Goal: Task Accomplishment & Management: Use online tool/utility

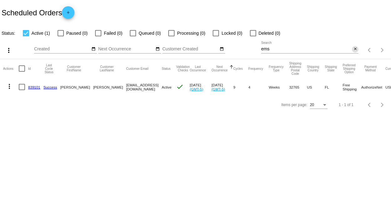
click at [355, 48] on mat-icon "close" at bounding box center [355, 49] width 4 height 5
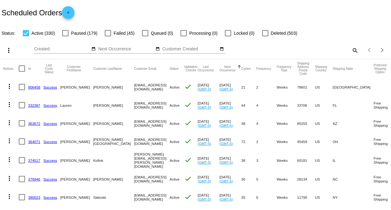
click at [351, 48] on mat-icon "search" at bounding box center [355, 50] width 8 height 10
click at [301, 52] on div "Search" at bounding box center [309, 47] width 97 height 12
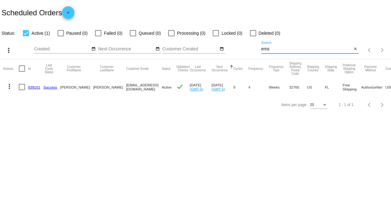
type input "ems"
click at [32, 87] on link "839101" at bounding box center [34, 87] width 12 height 4
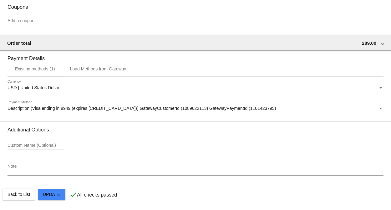
scroll to position [658, 0]
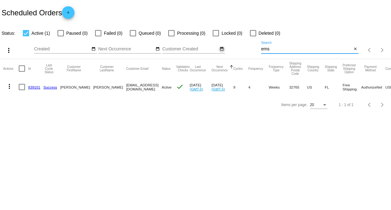
drag, startPoint x: 276, startPoint y: 50, endPoint x: 220, endPoint y: 50, distance: 56.3
click at [220, 50] on div "more_vert Aug Jan Feb Mar [DATE]" at bounding box center [195, 48] width 391 height 22
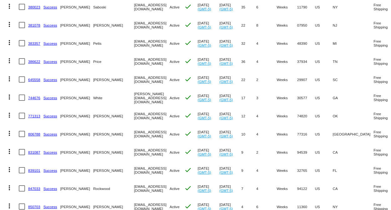
scroll to position [45, 0]
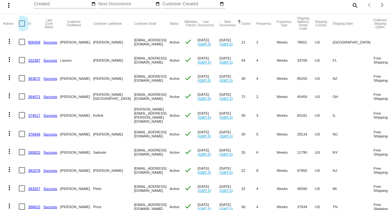
click at [20, 23] on div at bounding box center [22, 23] width 6 height 6
click at [22, 27] on input "checkbox" at bounding box center [22, 27] width 0 height 0
checkbox input "true"
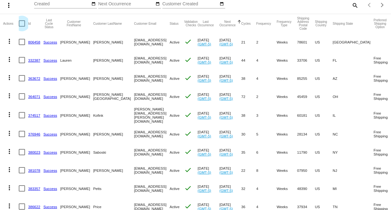
checkbox input "true"
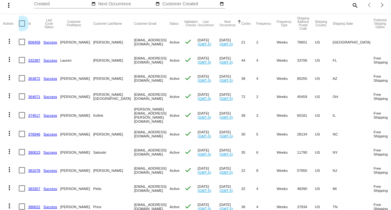
checkbox input "true"
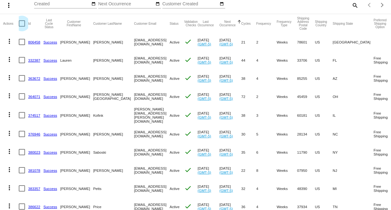
checkbox input "true"
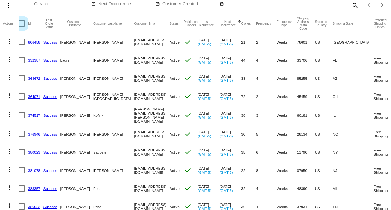
checkbox input "true"
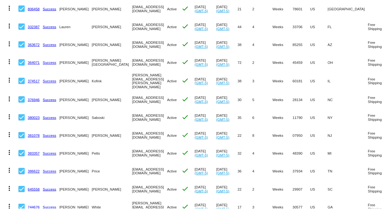
scroll to position [0, 0]
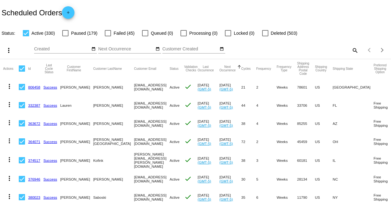
click at [8, 49] on mat-icon "more_vert" at bounding box center [9, 51] width 8 height 8
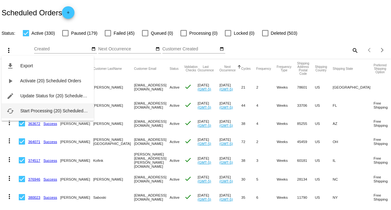
click at [35, 111] on span "Start Processing (20) Scheduled Orders" at bounding box center [59, 110] width 78 height 5
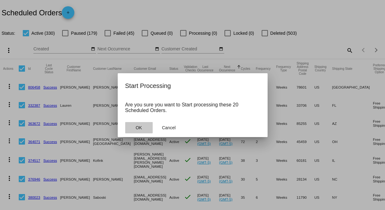
click at [139, 127] on span "OK" at bounding box center [139, 127] width 6 height 5
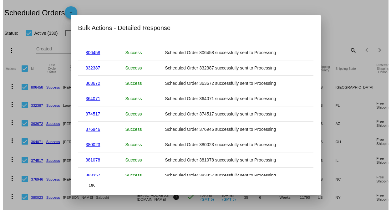
scroll to position [198, 0]
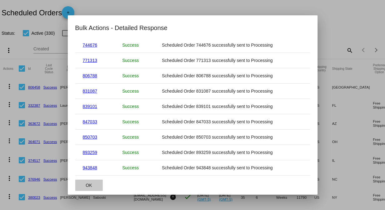
click at [91, 187] on span "OK" at bounding box center [89, 185] width 6 height 5
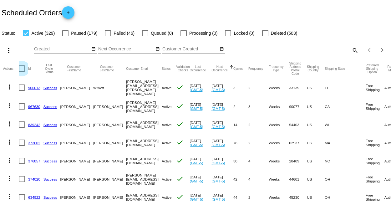
click at [21, 69] on div at bounding box center [22, 68] width 6 height 6
click at [22, 72] on input "checkbox" at bounding box center [22, 72] width 0 height 0
checkbox input "true"
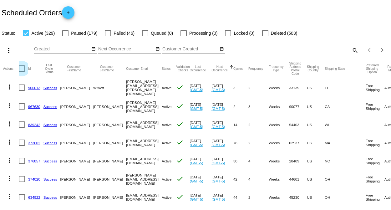
checkbox input "true"
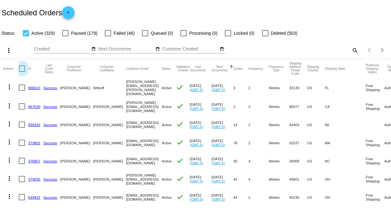
checkbox input "true"
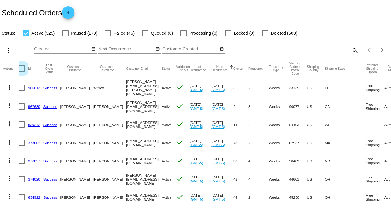
checkbox input "true"
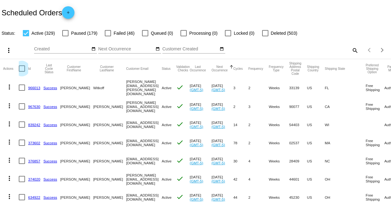
checkbox input "true"
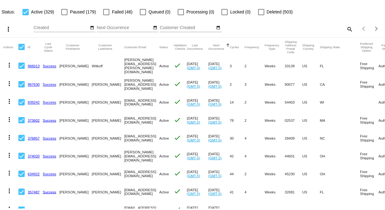
scroll to position [35, 0]
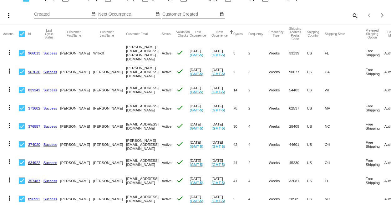
click at [8, 17] on mat-icon "more_vert" at bounding box center [9, 16] width 8 height 8
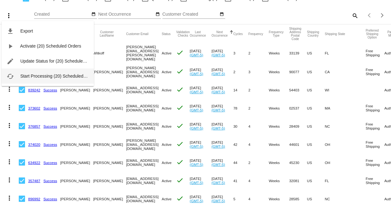
click at [29, 75] on span "Start Processing (20) Scheduled Orders" at bounding box center [59, 75] width 78 height 5
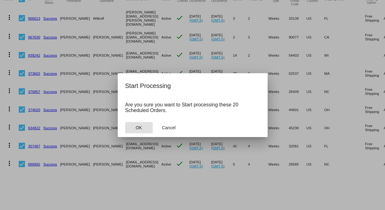
click at [132, 127] on button "OK" at bounding box center [139, 127] width 28 height 11
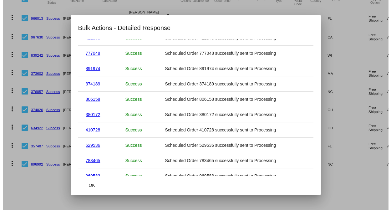
scroll to position [198, 0]
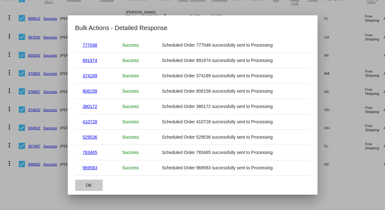
click at [92, 183] on button "OK" at bounding box center [89, 184] width 28 height 11
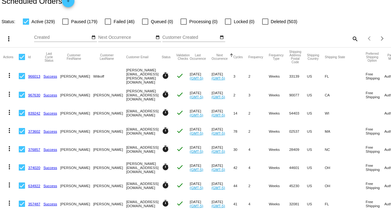
scroll to position [0, 0]
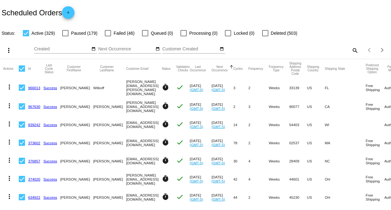
click at [351, 51] on mat-icon "search" at bounding box center [355, 50] width 8 height 10
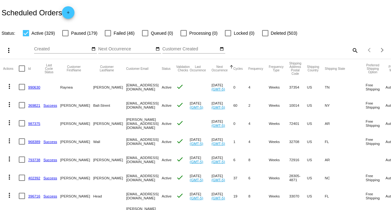
click at [351, 48] on mat-icon "search" at bounding box center [355, 50] width 8 height 10
click at [303, 49] on input "Search" at bounding box center [309, 49] width 97 height 5
type input "[PERSON_NAME]"
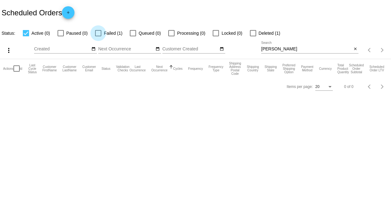
click at [98, 32] on div at bounding box center [98, 33] width 6 height 6
click at [98, 36] on input "Failed (1)" at bounding box center [98, 36] width 0 height 0
checkbox input "true"
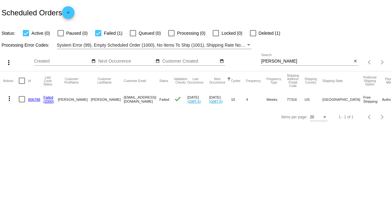
click at [32, 98] on link "806788" at bounding box center [34, 99] width 12 height 4
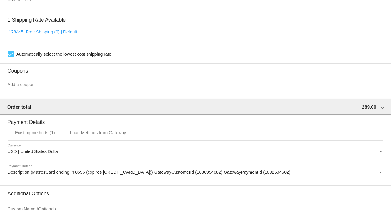
scroll to position [428, 0]
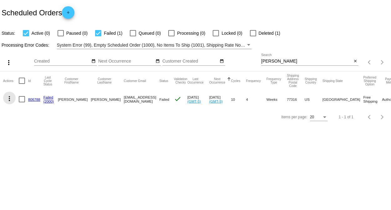
click at [11, 98] on mat-icon "more_vert" at bounding box center [10, 99] width 8 height 8
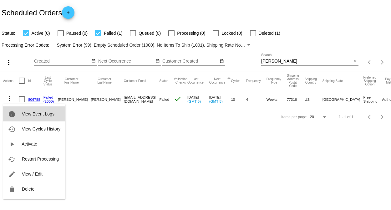
click at [34, 116] on span "View Event Logs" at bounding box center [38, 113] width 33 height 5
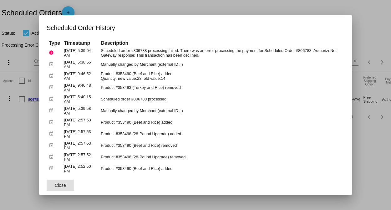
click at [212, 2] on div at bounding box center [195, 105] width 391 height 210
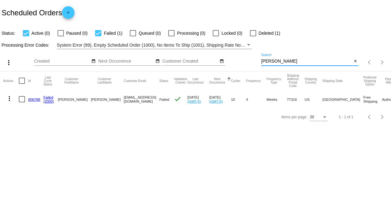
drag, startPoint x: 280, startPoint y: 61, endPoint x: 221, endPoint y: 69, distance: 59.7
click at [221, 69] on div "more_vert Aug Jan Feb Mar [DATE]" at bounding box center [195, 60] width 391 height 22
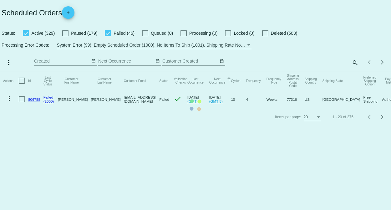
click at [95, 71] on mat-table "Actions Id Last Cycle Status Customer FirstName Customer LastName Customer Emai…" at bounding box center [195, 89] width 391 height 37
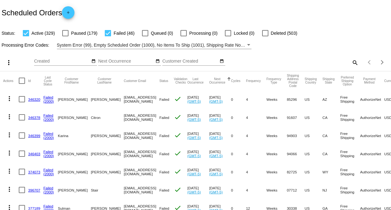
click at [104, 35] on mat-checkbox "Failed (46)" at bounding box center [115, 33] width 37 height 8
click at [109, 33] on div at bounding box center [108, 33] width 6 height 6
click at [108, 36] on input "Failed (46)" at bounding box center [108, 36] width 0 height 0
checkbox input "false"
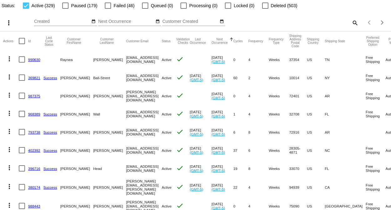
scroll to position [10, 0]
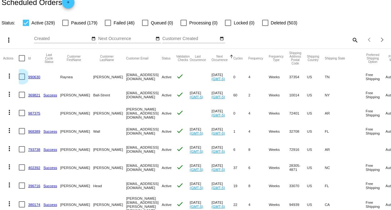
drag, startPoint x: 21, startPoint y: 75, endPoint x: 21, endPoint y: 79, distance: 4.1
click at [21, 76] on div at bounding box center [22, 76] width 6 height 6
click at [22, 80] on input "checkbox" at bounding box center [22, 80] width 0 height 0
checkbox input "true"
drag, startPoint x: 20, startPoint y: 95, endPoint x: 20, endPoint y: 104, distance: 9.4
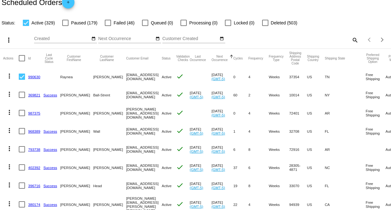
click at [20, 96] on div at bounding box center [22, 95] width 6 height 6
click at [22, 98] on input "checkbox" at bounding box center [22, 98] width 0 height 0
checkbox input "true"
drag, startPoint x: 21, startPoint y: 111, endPoint x: 19, endPoint y: 128, distance: 16.7
click at [21, 113] on div at bounding box center [22, 113] width 6 height 6
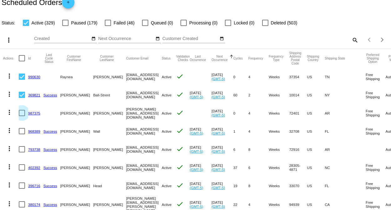
click at [22, 116] on input "checkbox" at bounding box center [22, 116] width 0 height 0
checkbox input "true"
click at [22, 130] on div at bounding box center [22, 131] width 6 height 6
click at [22, 134] on input "checkbox" at bounding box center [22, 134] width 0 height 0
checkbox input "true"
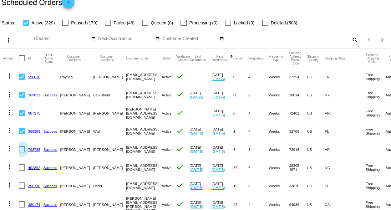
click at [22, 148] on div at bounding box center [22, 149] width 6 height 6
click at [22, 152] on input "checkbox" at bounding box center [22, 152] width 0 height 0
checkbox input "true"
click at [22, 167] on div at bounding box center [22, 167] width 6 height 6
click at [22, 170] on input "checkbox" at bounding box center [22, 170] width 0 height 0
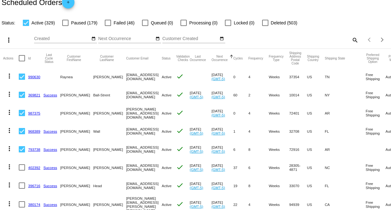
checkbox input "true"
drag, startPoint x: 22, startPoint y: 182, endPoint x: 23, endPoint y: 185, distance: 3.9
click at [23, 185] on mat-cell at bounding box center [23, 185] width 9 height 18
click at [23, 186] on div at bounding box center [22, 185] width 6 height 6
click at [22, 188] on input "checkbox" at bounding box center [22, 188] width 0 height 0
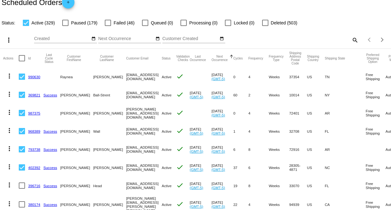
checkbox input "true"
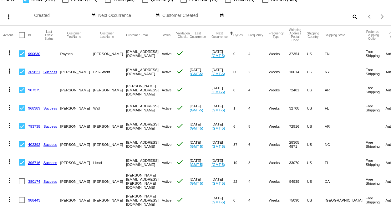
scroll to position [80, 0]
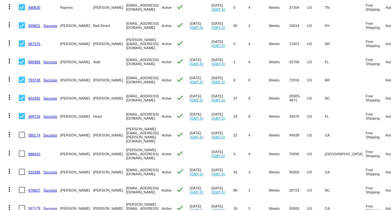
click at [33, 134] on link "380174" at bounding box center [34, 135] width 12 height 4
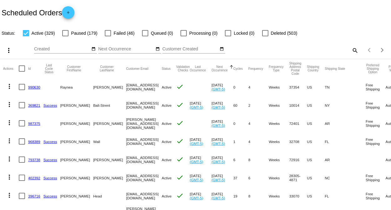
click at [23, 84] on div at bounding box center [22, 87] width 6 height 6
click at [22, 90] on input "checkbox" at bounding box center [22, 90] width 0 height 0
checkbox input "true"
click at [23, 106] on div at bounding box center [22, 105] width 6 height 6
click at [22, 108] on input "checkbox" at bounding box center [22, 108] width 0 height 0
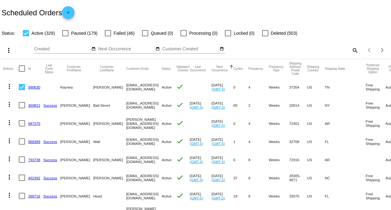
checkbox input "true"
click at [21, 123] on div at bounding box center [22, 123] width 6 height 6
click at [22, 126] on input "checkbox" at bounding box center [22, 126] width 0 height 0
checkbox input "true"
click at [21, 140] on div at bounding box center [22, 141] width 6 height 6
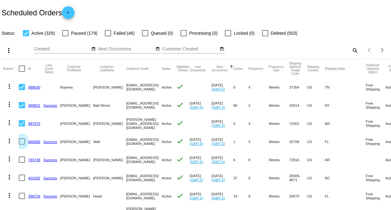
click at [22, 144] on input "checkbox" at bounding box center [22, 144] width 0 height 0
checkbox input "true"
drag, startPoint x: 22, startPoint y: 160, endPoint x: 22, endPoint y: 176, distance: 15.3
click at [22, 163] on mat-cell at bounding box center [23, 159] width 9 height 18
click at [21, 178] on div at bounding box center [22, 177] width 6 height 6
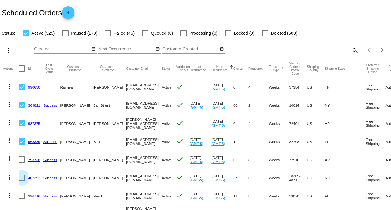
click at [22, 181] on input "checkbox" at bounding box center [22, 181] width 0 height 0
checkbox input "true"
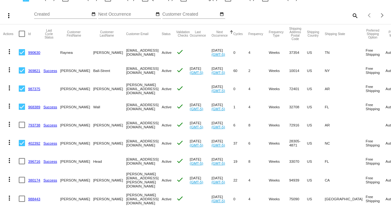
click at [20, 124] on div at bounding box center [22, 125] width 6 height 6
click at [22, 128] on input "checkbox" at bounding box center [22, 128] width 0 height 0
checkbox input "true"
click at [21, 162] on div at bounding box center [22, 161] width 6 height 6
click at [22, 164] on input "checkbox" at bounding box center [22, 164] width 0 height 0
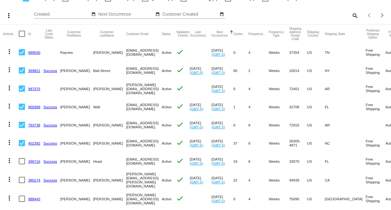
checkbox input "true"
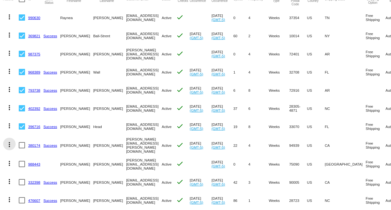
click at [11, 144] on mat-icon "more_vert" at bounding box center [10, 145] width 8 height 8
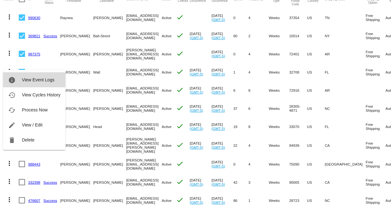
click at [42, 83] on button "info View Event Logs" at bounding box center [34, 79] width 62 height 15
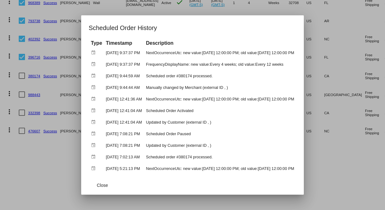
click at [361, 181] on div at bounding box center [192, 105] width 385 height 210
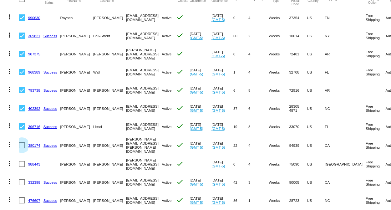
click at [20, 143] on div at bounding box center [22, 145] width 6 height 6
click at [22, 148] on input "checkbox" at bounding box center [22, 148] width 0 height 0
checkbox input "true"
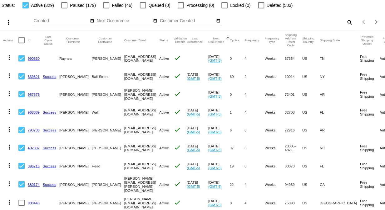
scroll to position [0, 0]
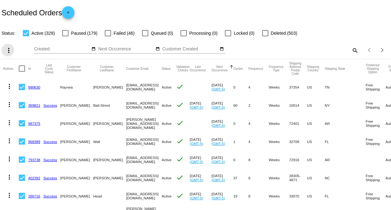
click at [8, 49] on mat-icon "more_vert" at bounding box center [9, 51] width 8 height 8
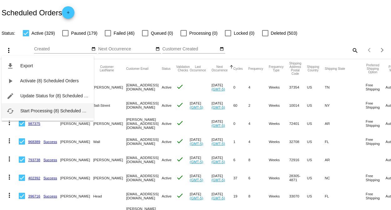
click at [31, 110] on span "Start Processing (8) Scheduled Orders" at bounding box center [57, 110] width 75 height 5
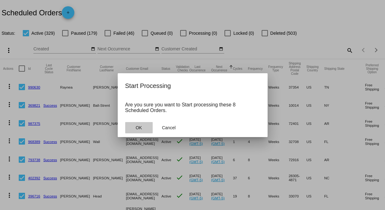
click at [144, 129] on button "OK" at bounding box center [139, 127] width 28 height 11
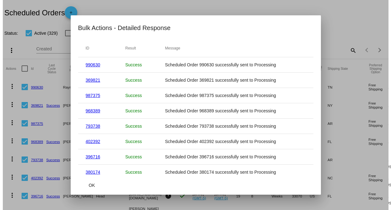
scroll to position [14, 0]
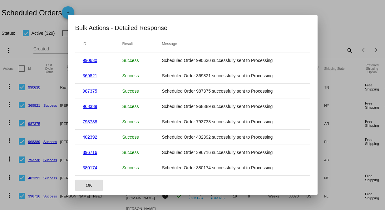
click at [87, 185] on span "OK" at bounding box center [89, 185] width 6 height 5
